Goal: Find specific page/section: Find specific page/section

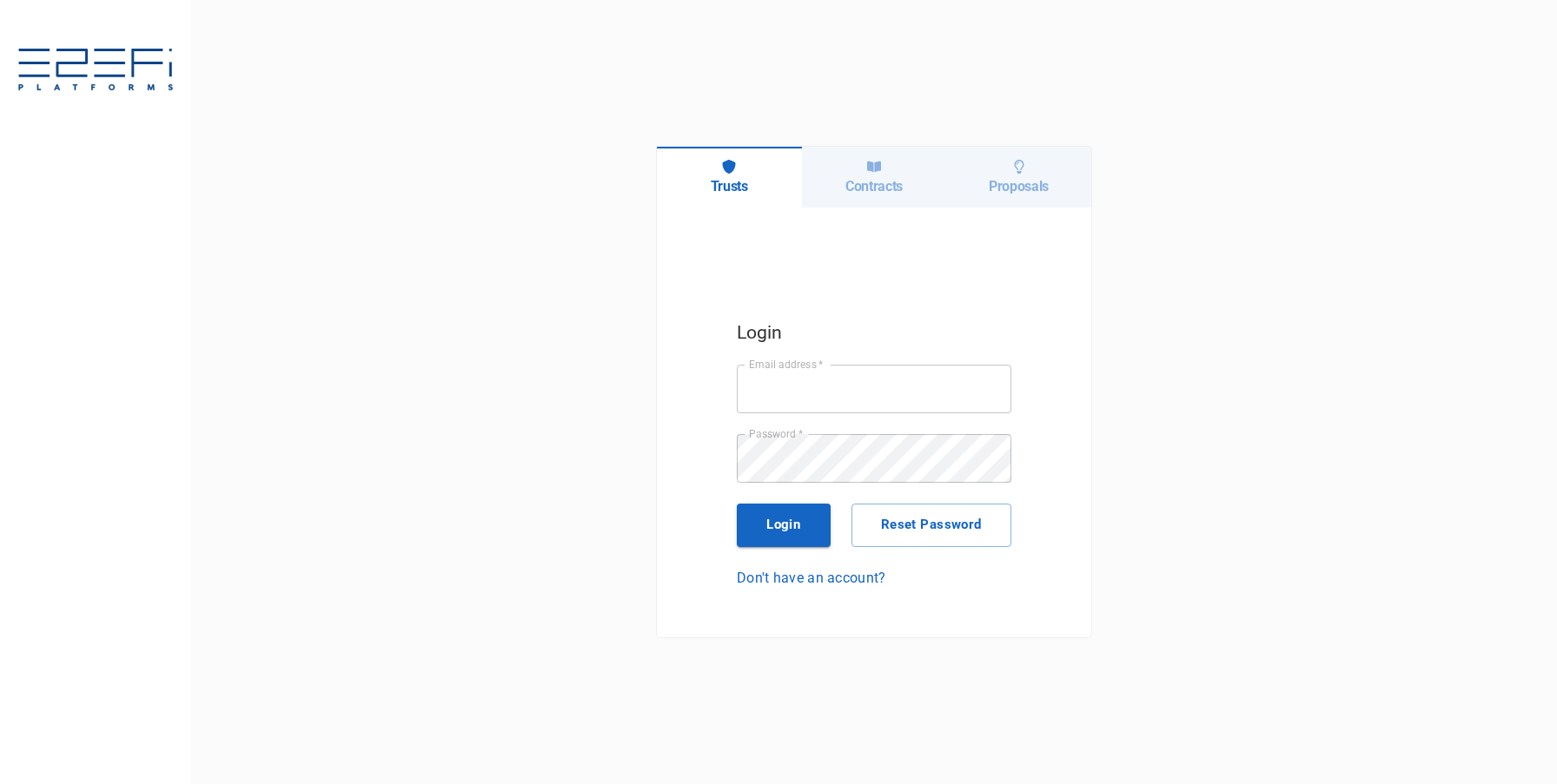
click at [826, 397] on input "Email address   *" at bounding box center [874, 389] width 275 height 49
type input "[PERSON_NAME][EMAIL_ADDRESS][DOMAIN_NAME]"
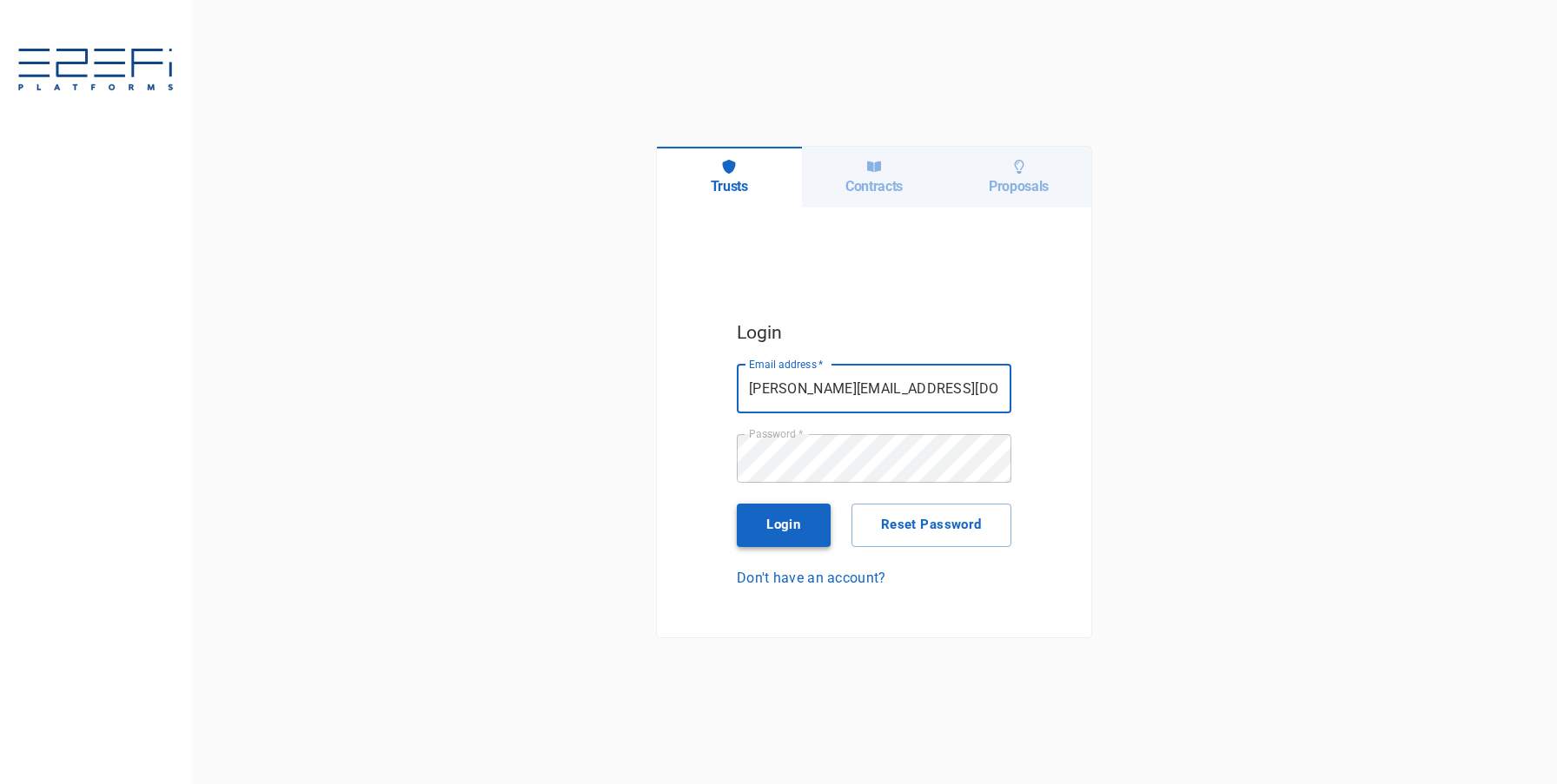
click at [786, 508] on button "Login" at bounding box center [784, 525] width 94 height 43
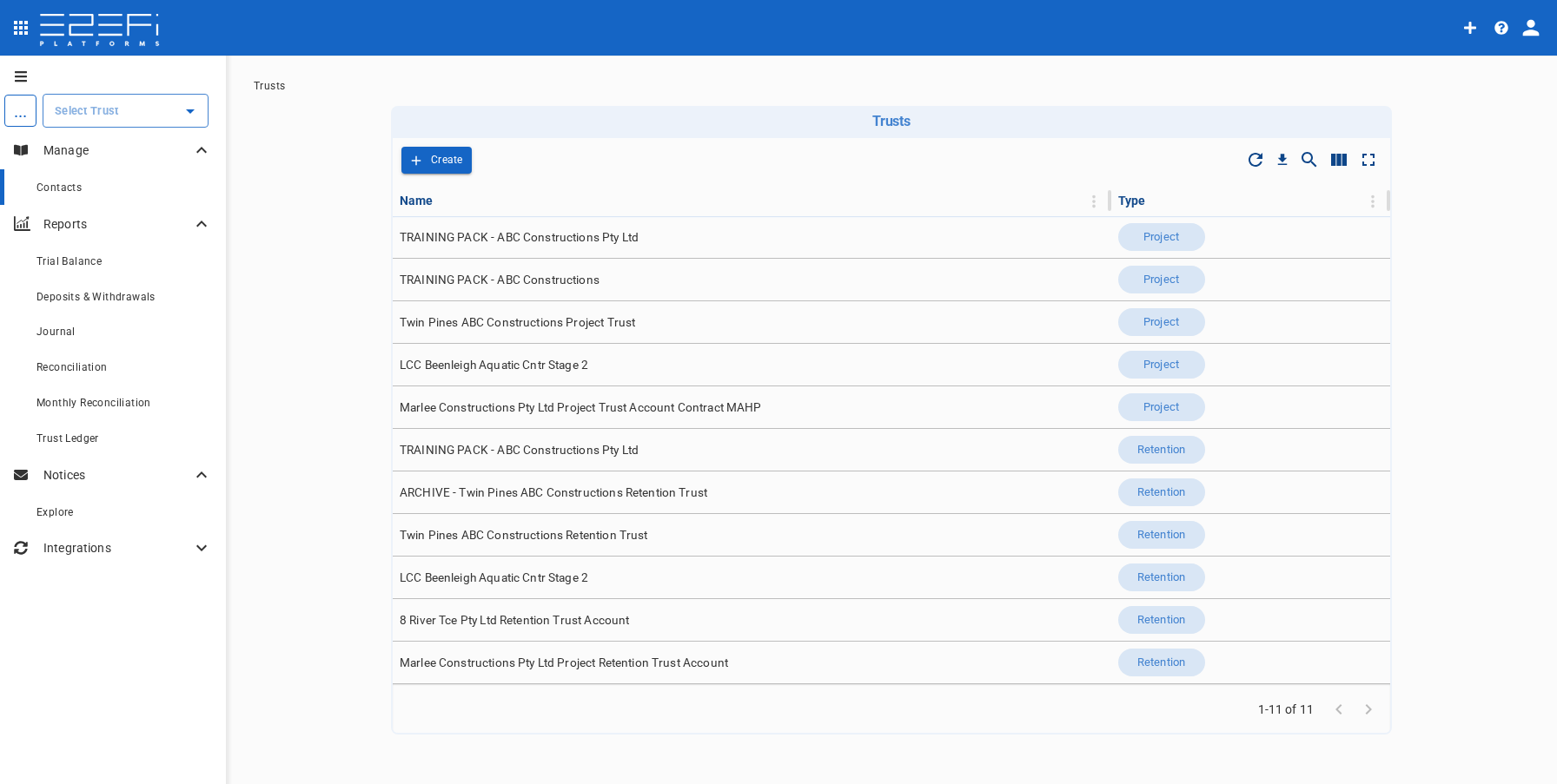
click at [88, 183] on div "Contacts" at bounding box center [124, 187] width 176 height 22
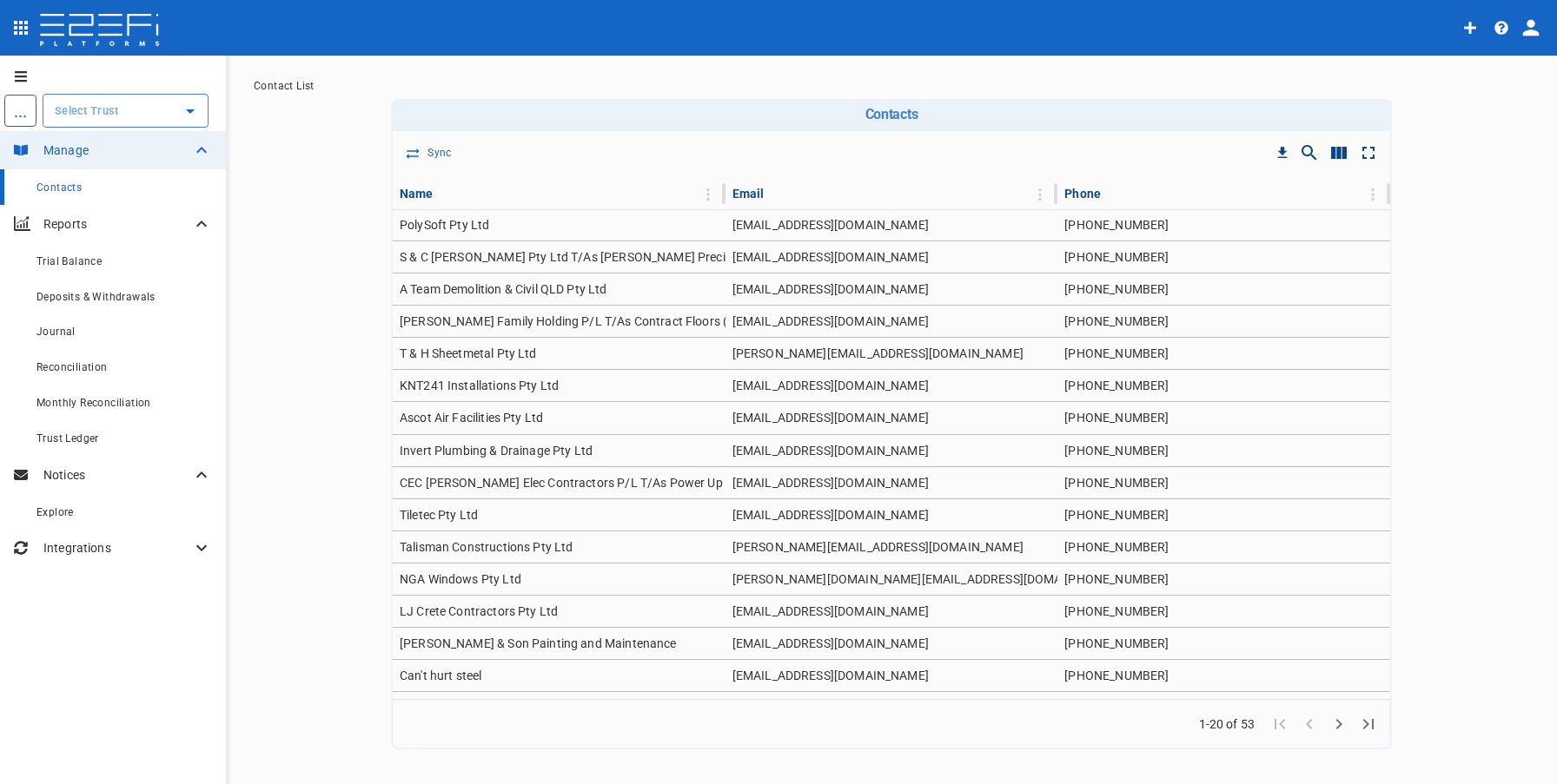
click at [126, 112] on input "text" at bounding box center [112, 110] width 124 height 19
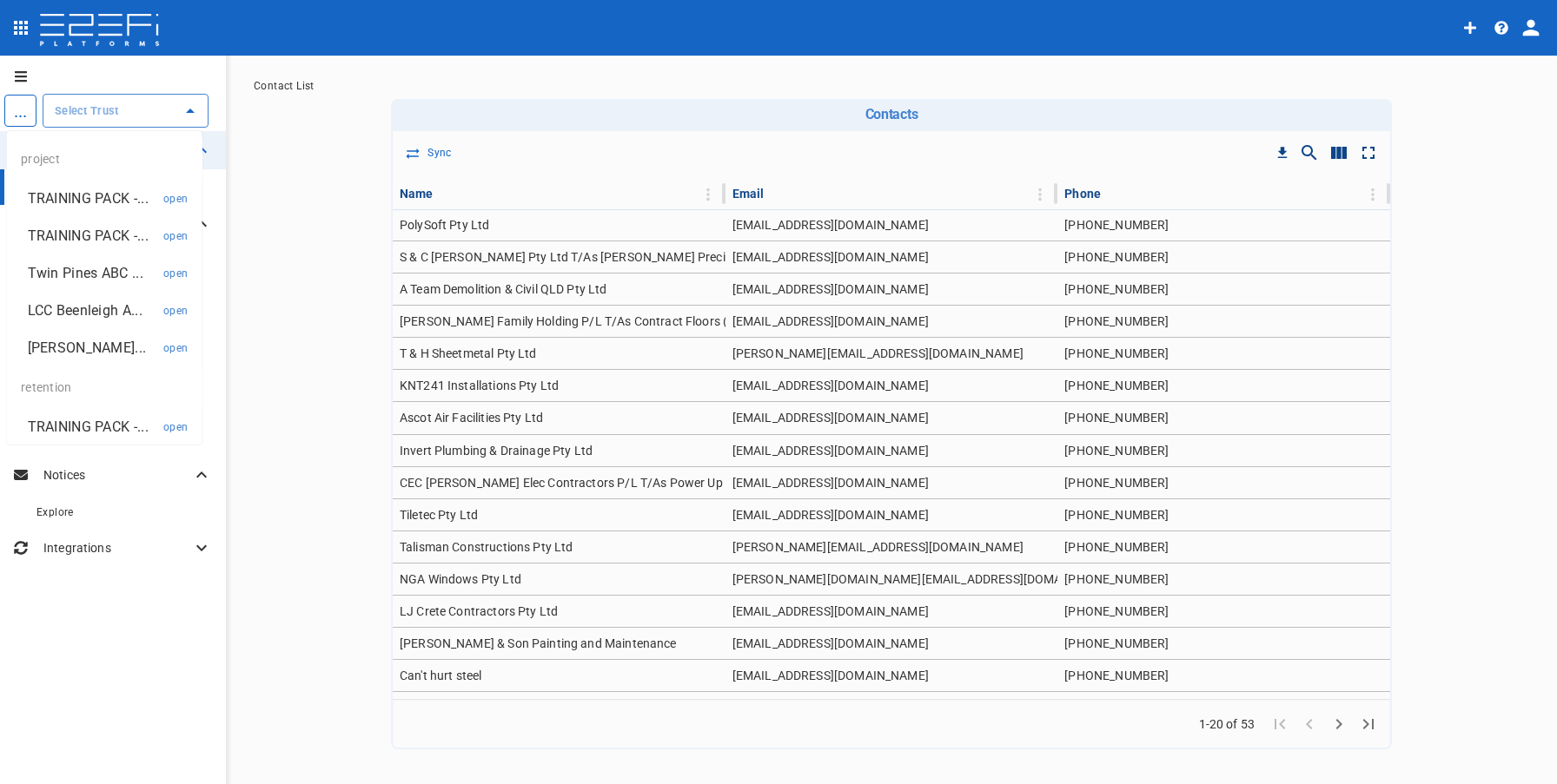
click at [101, 191] on p "TRAINING PACK -..." at bounding box center [88, 198] width 121 height 20
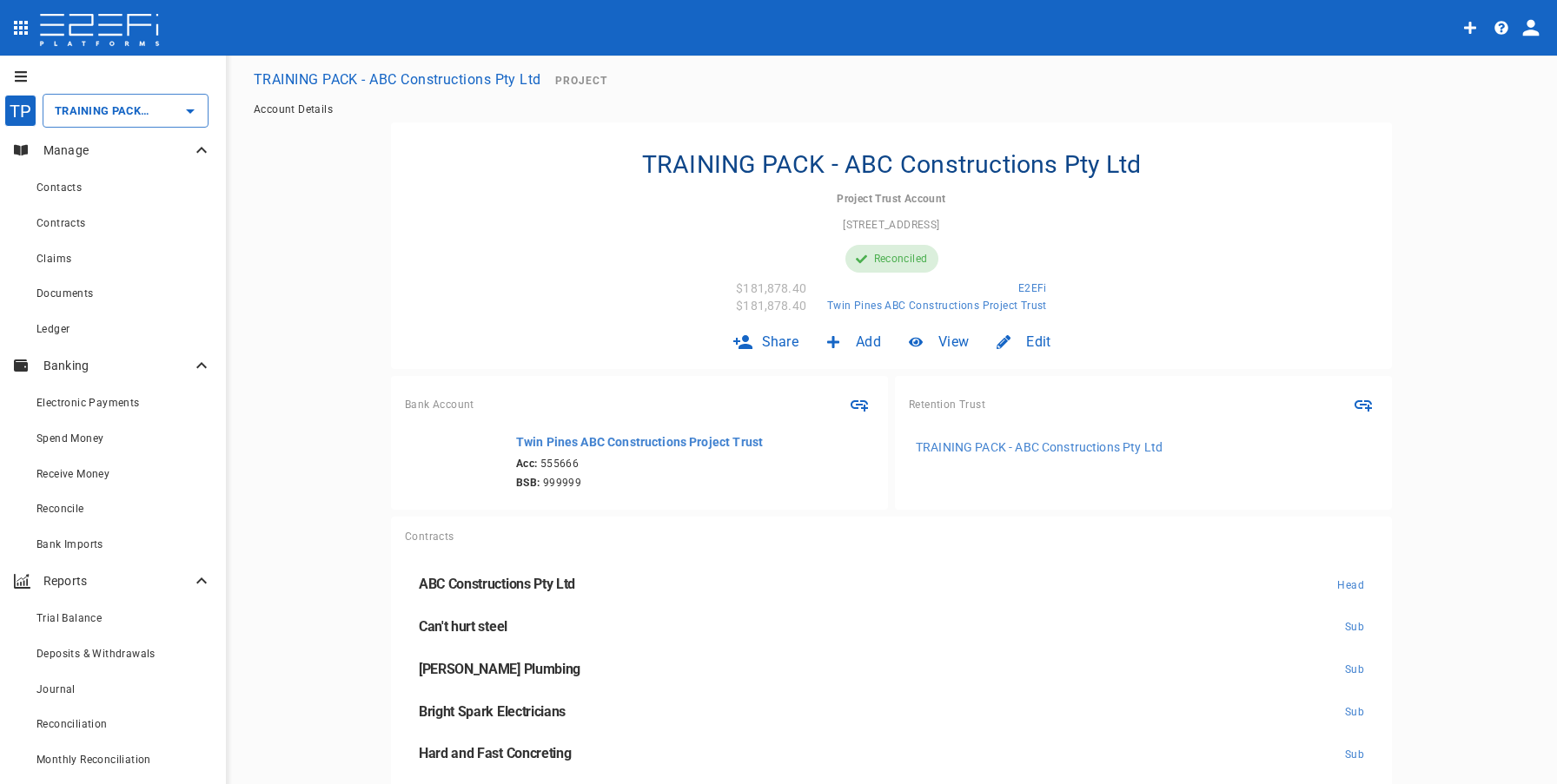
click at [1531, 27] on icon "profile" at bounding box center [1531, 27] width 24 height 24
click at [1513, 71] on span "Organisation" at bounding box center [1481, 76] width 74 height 20
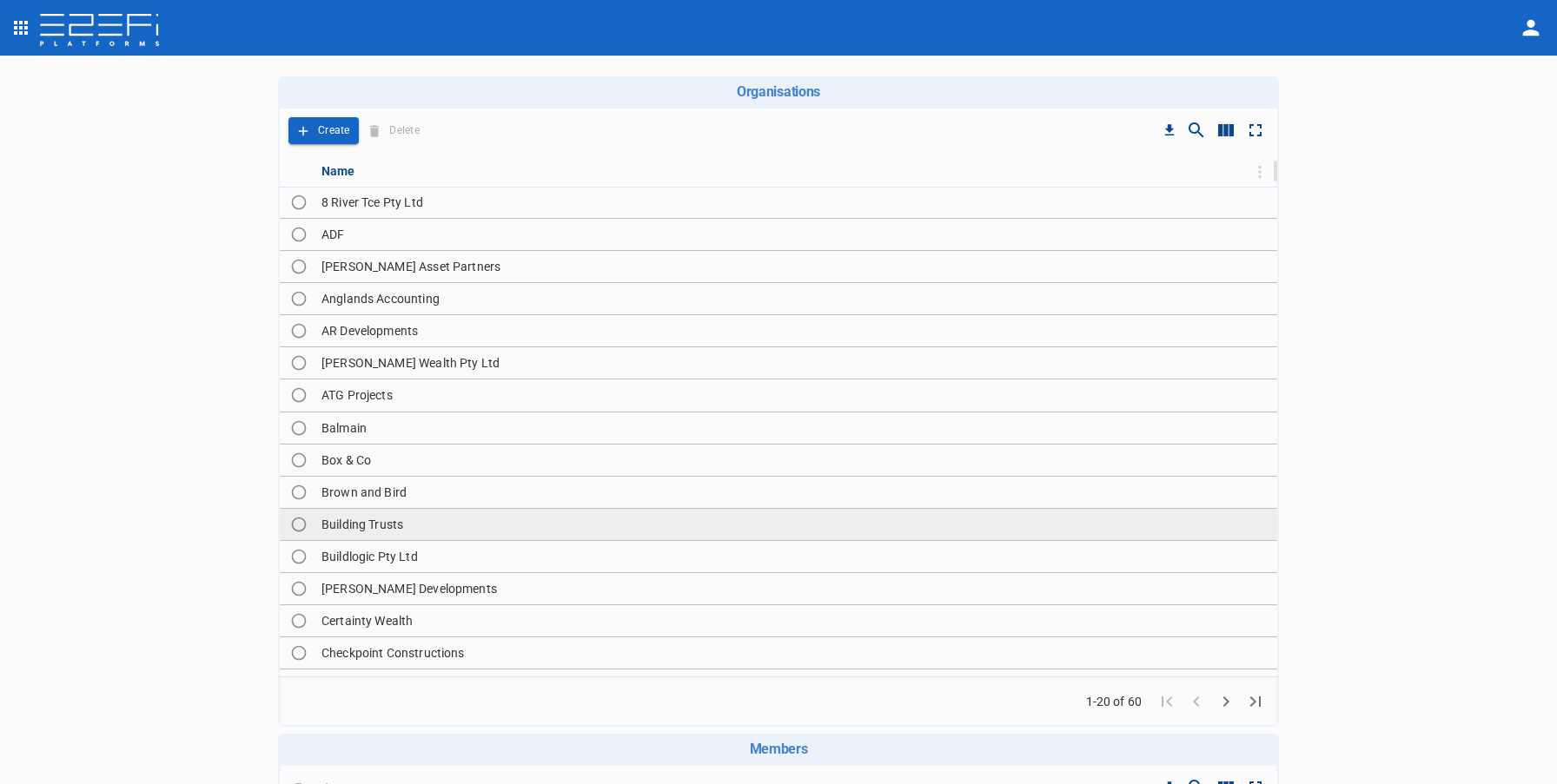
click at [582, 514] on td "Building Trusts" at bounding box center [796, 525] width 963 height 31
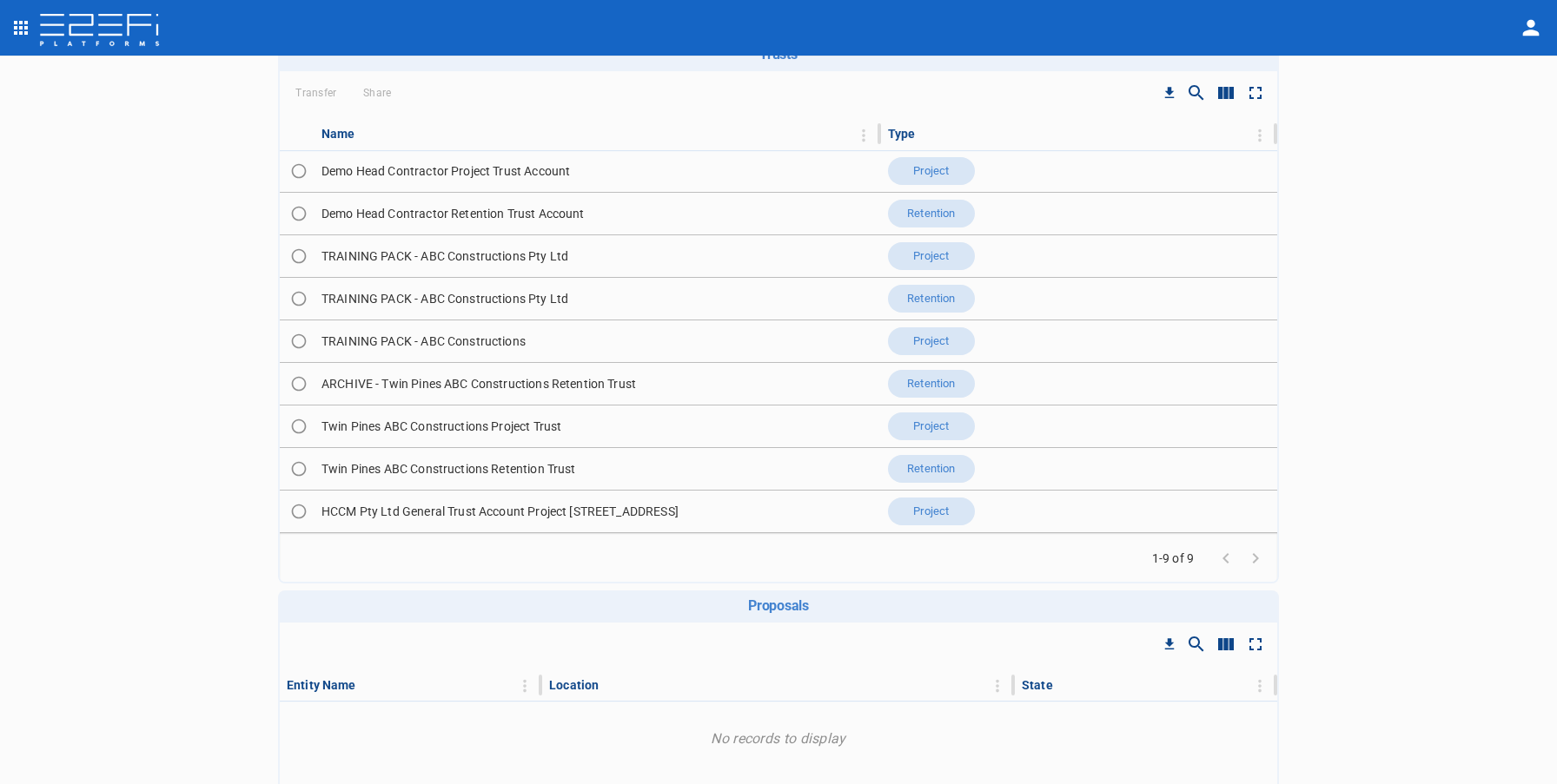
scroll to position [647, 0]
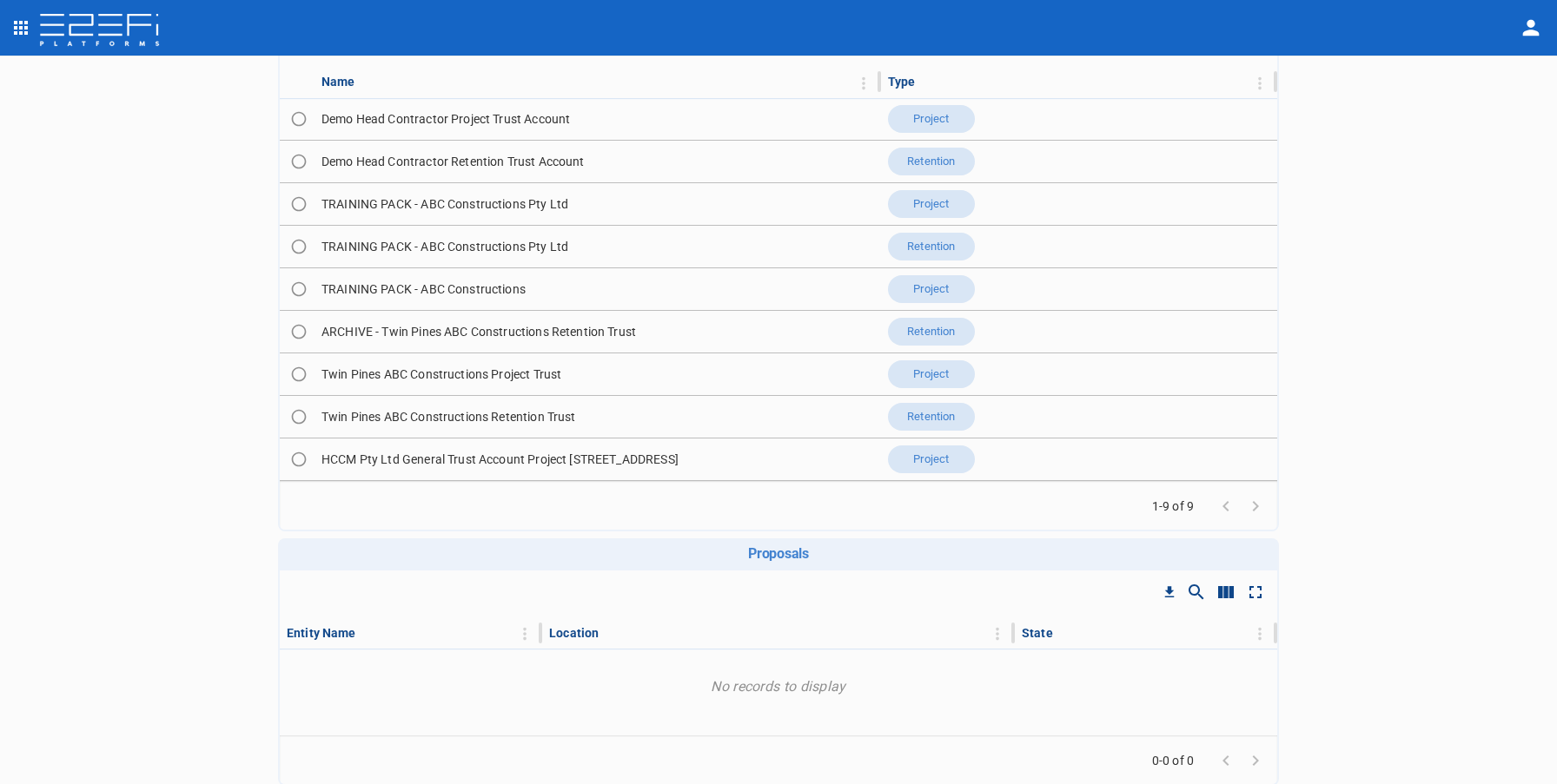
click at [21, 32] on icon "open drawer" at bounding box center [21, 27] width 14 height 14
click at [67, 153] on span "Trusts" at bounding box center [118, 162] width 153 height 20
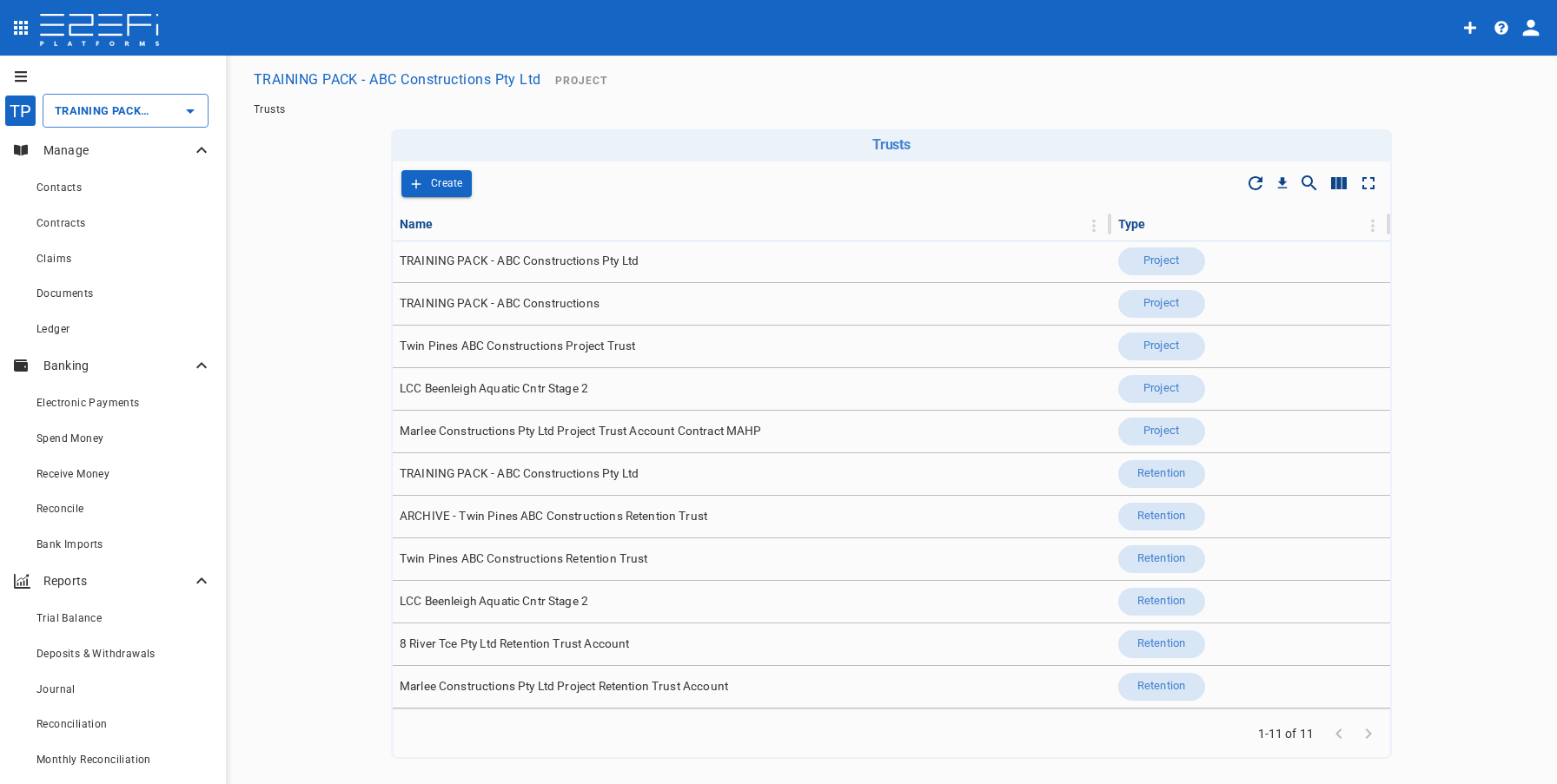
click at [206, 152] on icon at bounding box center [201, 150] width 11 height 6
click at [205, 192] on icon at bounding box center [200, 188] width 21 height 21
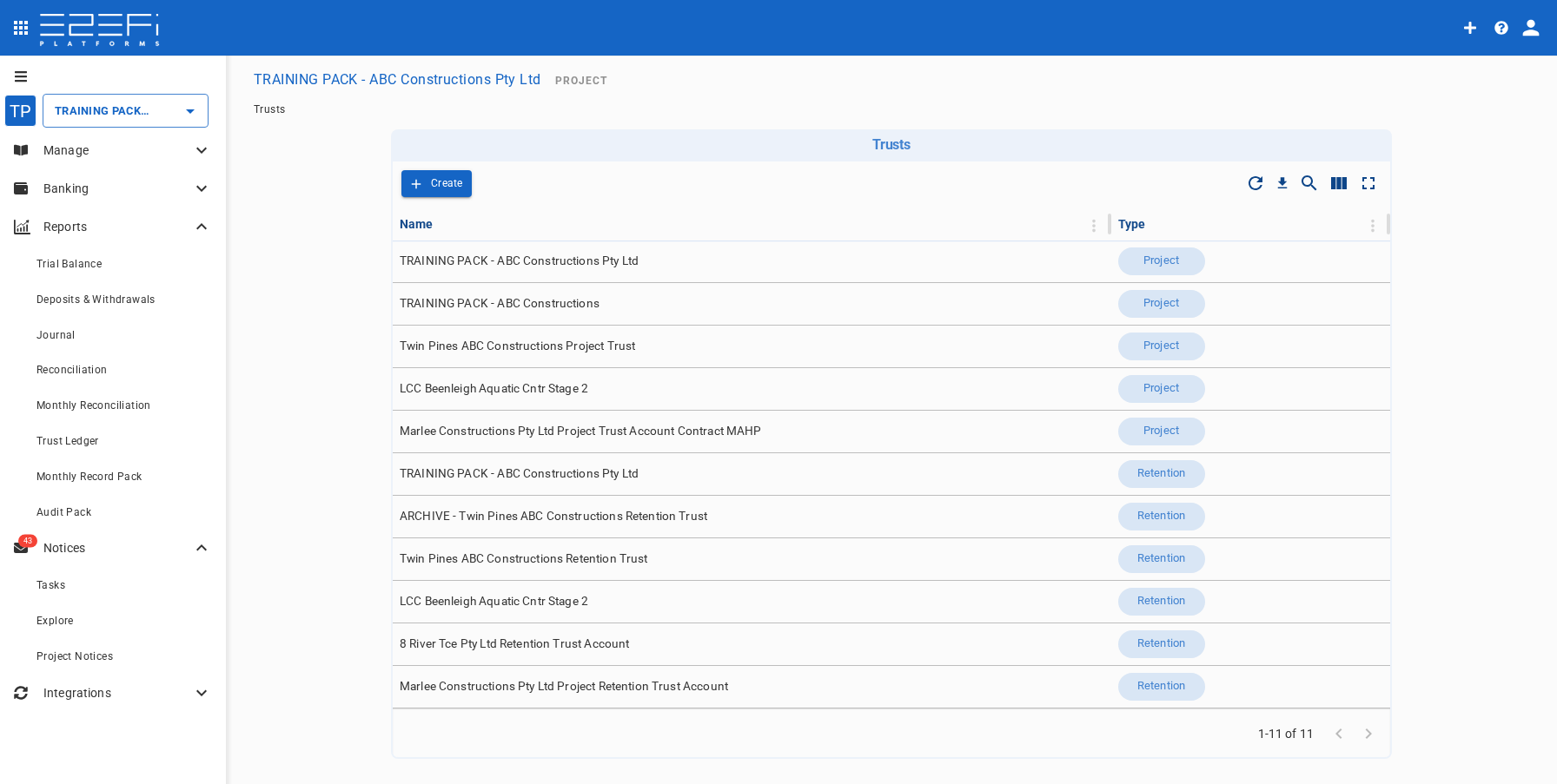
click at [200, 232] on icon at bounding box center [200, 226] width 21 height 21
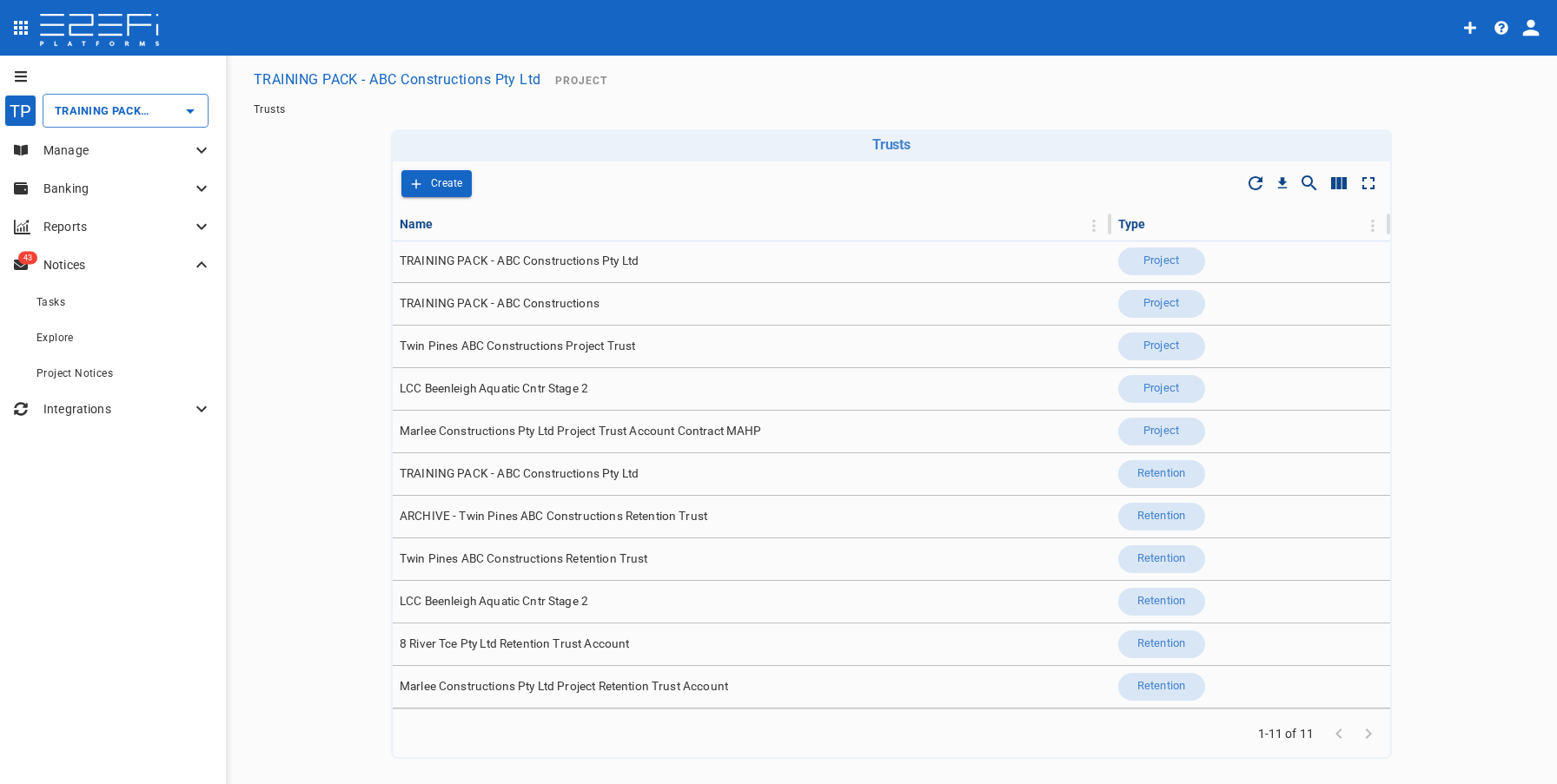
click at [199, 155] on icon at bounding box center [200, 150] width 21 height 21
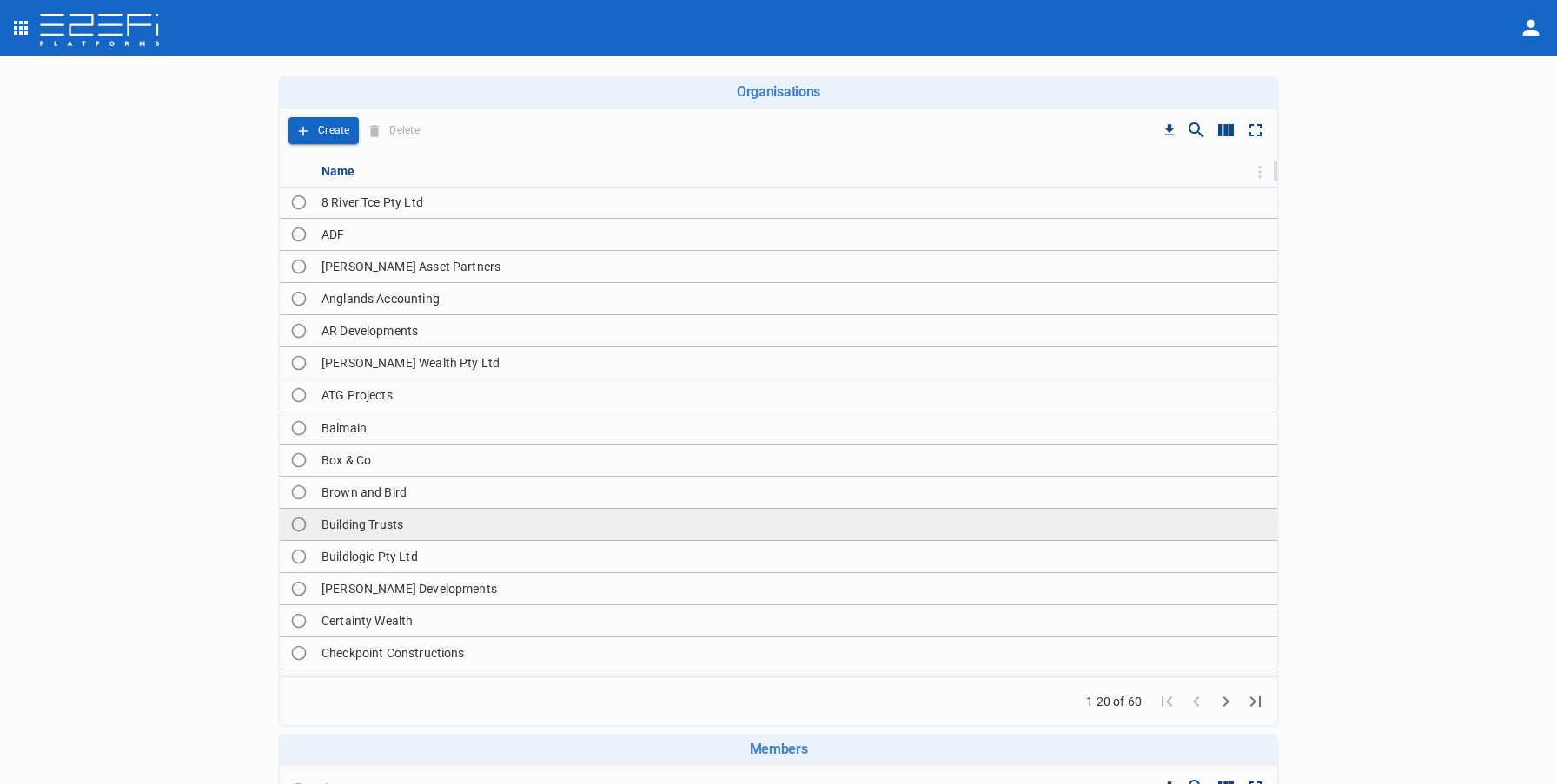
click at [496, 514] on td "Building Trusts" at bounding box center [796, 525] width 963 height 31
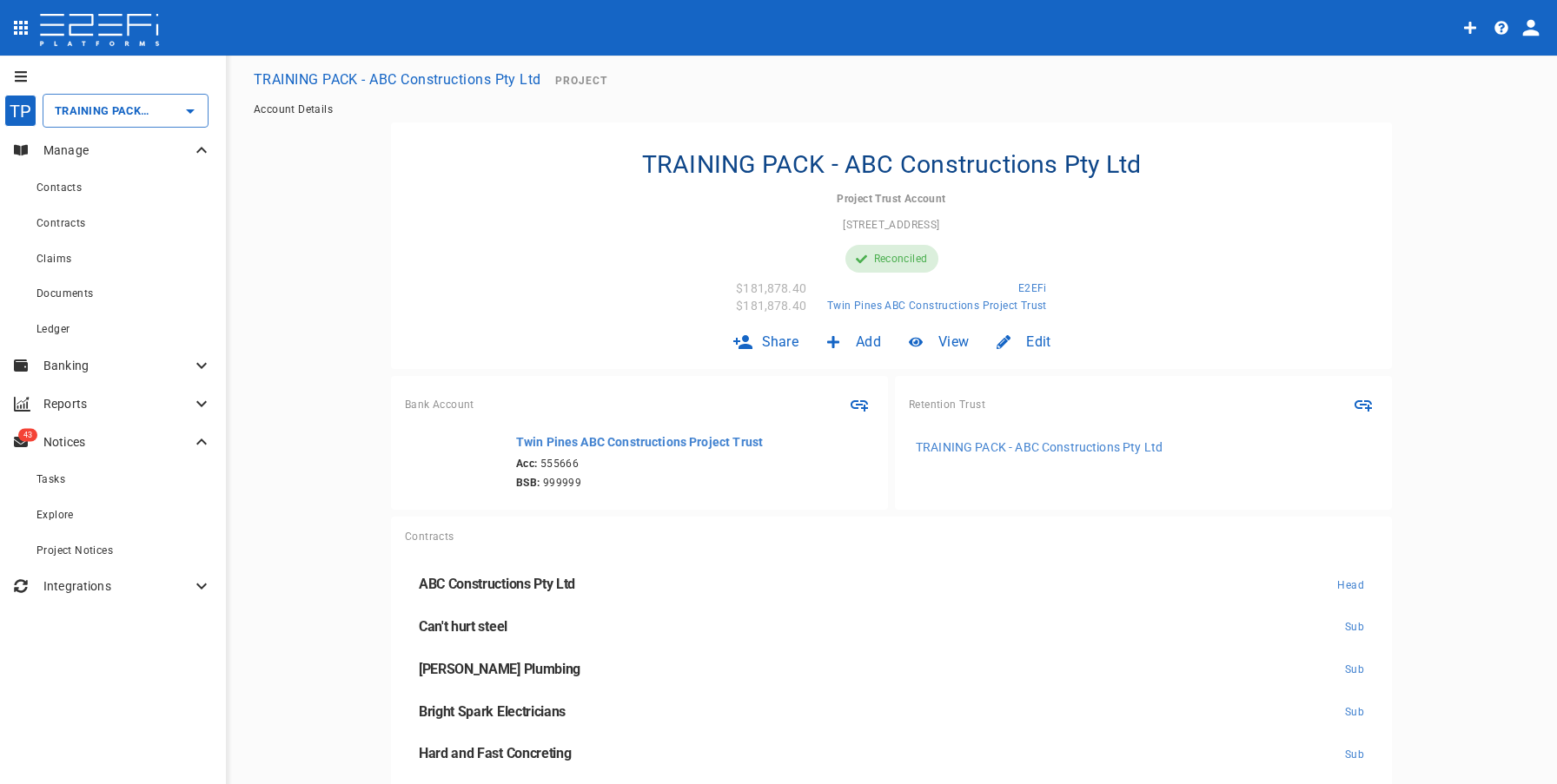
click at [150, 579] on p "Integrations" at bounding box center [116, 587] width 148 height 18
